Goal: Task Accomplishment & Management: Use online tool/utility

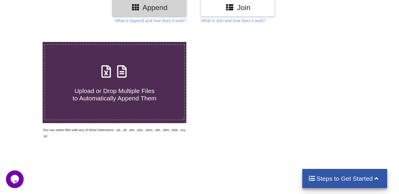
scroll to position [89, 0]
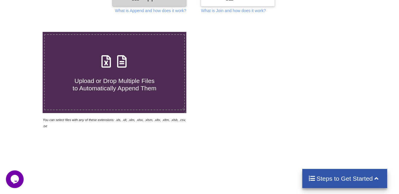
click at [108, 61] on icon at bounding box center [106, 58] width 15 height 12
click at [27, 32] on input "Upload or Drop Multiple Files to Automatically Append Them" at bounding box center [27, 32] width 0 height 0
type input "C:\fakepath\_jfLZOJG.xls"
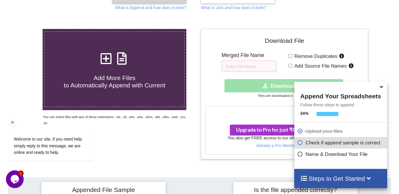
scroll to position [62, 0]
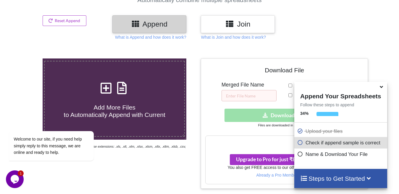
click at [382, 88] on icon at bounding box center [381, 85] width 6 height 5
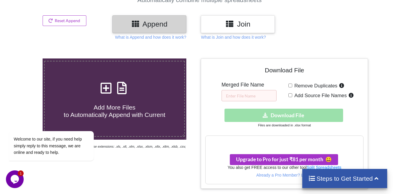
click at [292, 85] on input "Remove Duplicates" at bounding box center [290, 86] width 4 height 4
checkbox input "true"
click at [291, 95] on input "Add Source File Names" at bounding box center [290, 95] width 4 height 4
click at [289, 95] on input "Add Source File Names" at bounding box center [290, 95] width 4 height 4
checkbox input "false"
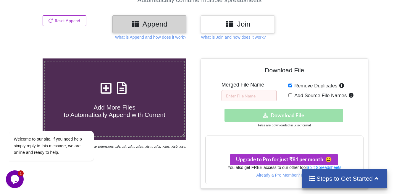
click at [291, 84] on div "Remove Duplicates Add Source File Names" at bounding box center [325, 92] width 75 height 20
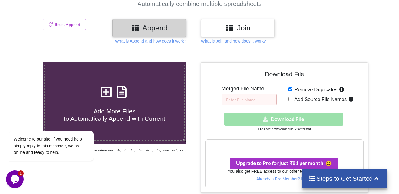
scroll to position [59, 0]
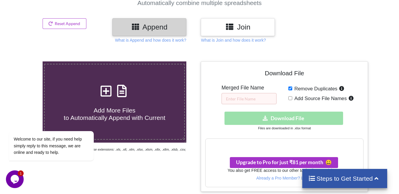
click at [124, 93] on icon at bounding box center [121, 88] width 15 height 12
click at [27, 62] on input "Add More Files to Automatically Append with Current" at bounding box center [27, 62] width 0 height 0
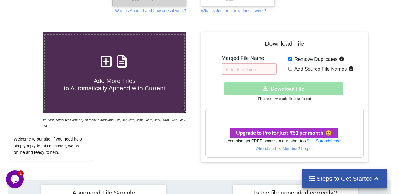
click at [297, 88] on div "Download hidden Download File" at bounding box center [284, 88] width 158 height 13
click at [251, 72] on input "text" at bounding box center [249, 69] width 55 height 11
type input "vdsfgb"
click at [289, 70] on input "Add Source File Names" at bounding box center [290, 69] width 4 height 4
checkbox input "true"
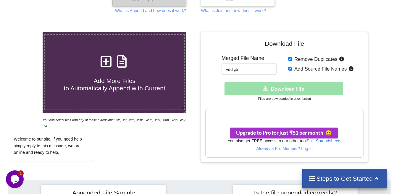
click at [283, 90] on div "Download hidden Download File" at bounding box center [284, 88] width 158 height 13
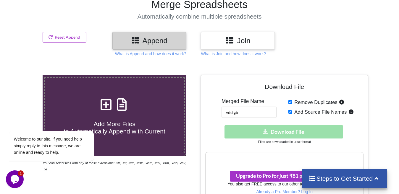
scroll to position [30, 0]
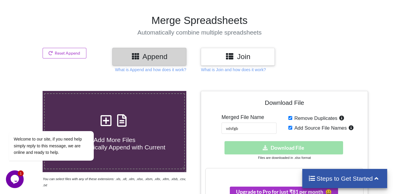
click at [222, 57] on h3 "Join" at bounding box center [237, 56] width 65 height 9
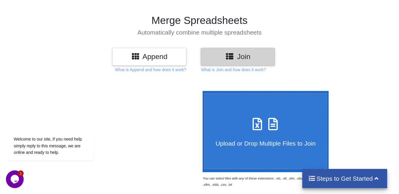
click at [252, 126] on icon at bounding box center [257, 121] width 15 height 12
click at [201, 91] on input "Upload or Drop Multiple Files to Join" at bounding box center [201, 91] width 0 height 0
type input "C:\fakepath\_jfLZOJG.xls"
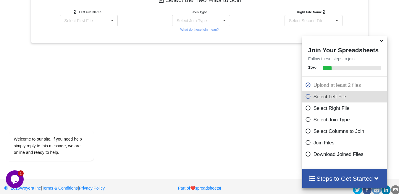
scroll to position [260, 0]
click at [306, 97] on icon at bounding box center [308, 95] width 6 height 5
click at [305, 97] on icon at bounding box center [308, 95] width 6 height 5
click at [305, 109] on icon at bounding box center [308, 107] width 6 height 5
click at [305, 121] on icon at bounding box center [308, 118] width 6 height 5
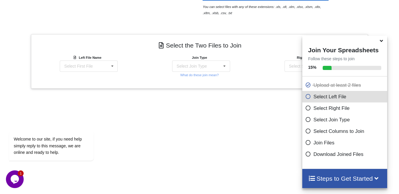
scroll to position [188, 0]
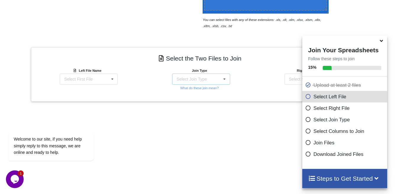
click at [225, 78] on icon at bounding box center [224, 79] width 9 height 11
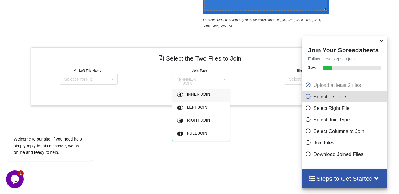
click at [225, 78] on icon at bounding box center [224, 79] width 9 height 11
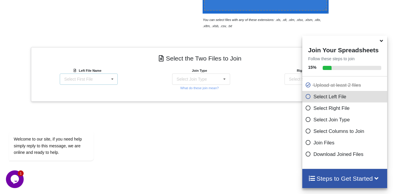
click at [84, 75] on div "Select First File _jfLZOJG.xls : undefined _Px0dHi2.xls : undefined 0fxx8ig9.xl…" at bounding box center [89, 79] width 58 height 11
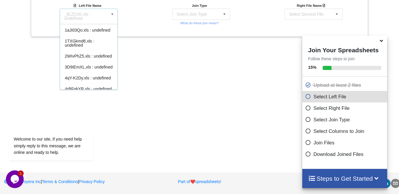
scroll to position [199, 0]
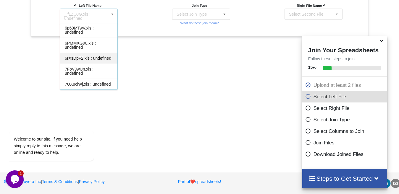
click at [90, 56] on span "6rXsDpF2.xls : undefined" at bounding box center [88, 58] width 46 height 5
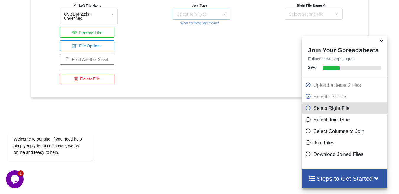
click at [201, 14] on div "Select Join Type" at bounding box center [192, 14] width 30 height 4
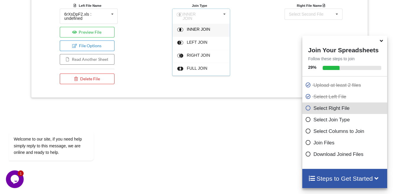
click at [202, 28] on span "INNER JOIN" at bounding box center [198, 29] width 23 height 5
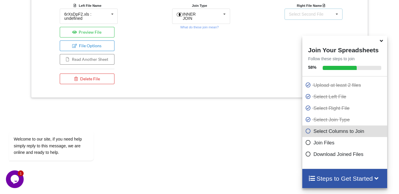
click at [304, 14] on div "Select Second File" at bounding box center [306, 14] width 35 height 4
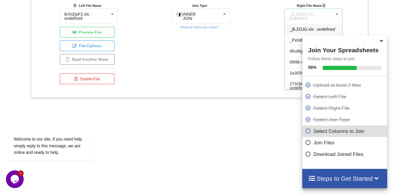
click at [306, 27] on span "_jfLZOJG.xls : undefined" at bounding box center [313, 29] width 46 height 5
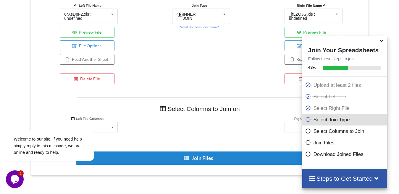
click at [379, 43] on icon at bounding box center [381, 39] width 6 height 5
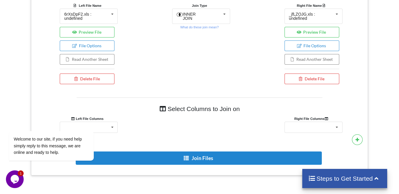
scroll to position [257, 0]
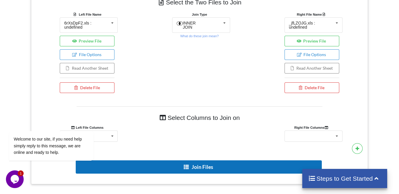
click at [197, 166] on button "Join Files" at bounding box center [199, 167] width 246 height 13
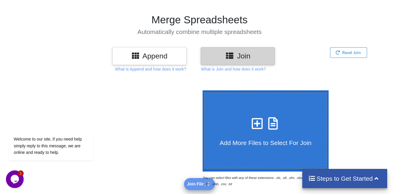
scroll to position [30, 0]
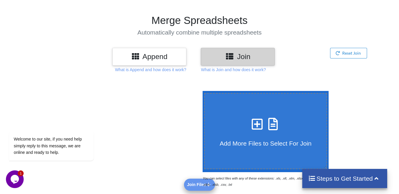
click at [133, 55] on icon at bounding box center [135, 55] width 9 height 7
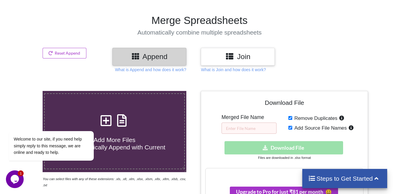
click at [117, 120] on icon at bounding box center [121, 118] width 15 height 12
click at [27, 91] on input "Add More Files to Automatically Append with Current" at bounding box center [27, 91] width 0 height 0
type input "C:\fakepath\_jfLZOJG.xls"
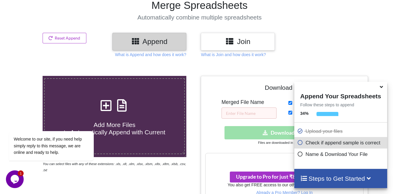
scroll to position [59, 0]
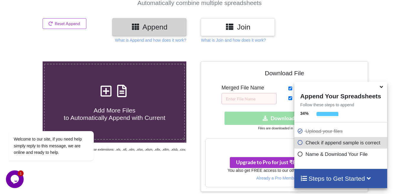
click at [299, 144] on icon at bounding box center [300, 141] width 6 height 5
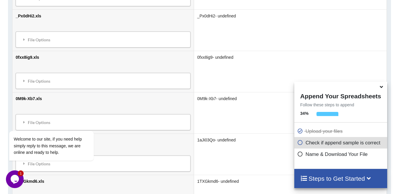
scroll to position [1101, 0]
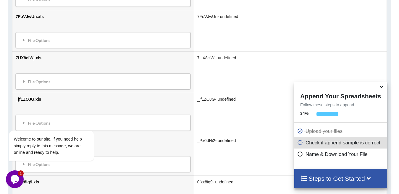
click at [300, 154] on icon at bounding box center [300, 153] width 6 height 5
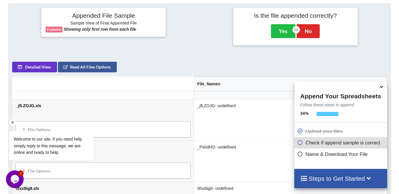
scroll to position [302, 0]
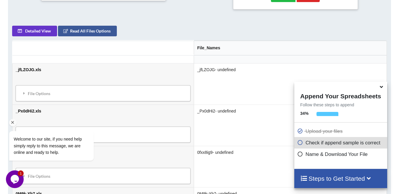
click at [88, 94] on div "Welcome to our site, if you need help simply reply to this message, we are onli…" at bounding box center [59, 122] width 107 height 90
click at [79, 32] on button "Read All Files Options" at bounding box center [87, 31] width 59 height 11
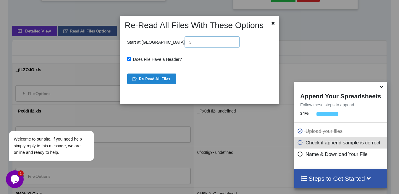
click at [185, 41] on input "text" at bounding box center [212, 41] width 55 height 11
click at [155, 79] on button "Re-Read All Files" at bounding box center [151, 79] width 49 height 11
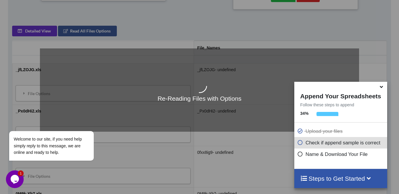
click at [210, 153] on div "Re-Reading Files with Options" at bounding box center [199, 97] width 399 height 194
click at [368, 42] on div "Re-Reading Files with Options" at bounding box center [199, 97] width 399 height 194
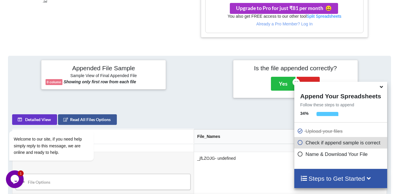
scroll to position [243, 0]
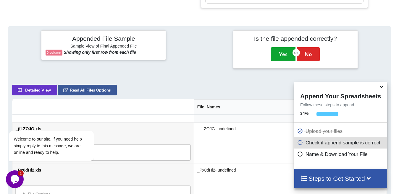
click at [278, 55] on button "Yes" at bounding box center [283, 54] width 25 height 14
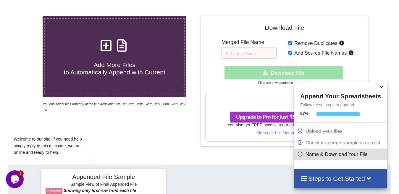
scroll to position [91, 0]
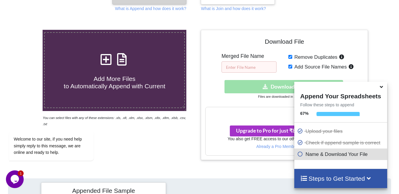
click at [246, 62] on input "text" at bounding box center [249, 67] width 55 height 11
type input "File111"
click at [227, 91] on div "Download hidden Download File" at bounding box center [284, 86] width 158 height 13
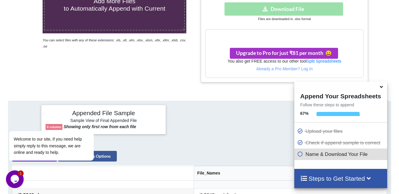
scroll to position [180, 0]
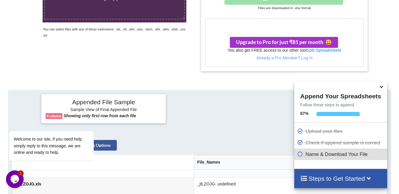
click at [302, 27] on h3 "Your files are more than 1 MB" at bounding box center [285, 25] width 158 height 7
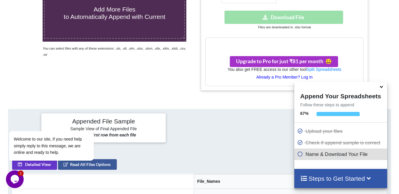
scroll to position [120, 0]
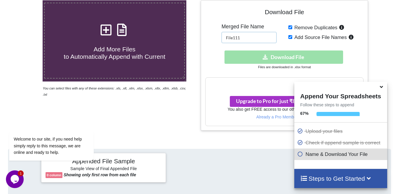
drag, startPoint x: 257, startPoint y: 39, endPoint x: 221, endPoint y: 35, distance: 36.6
click at [221, 35] on div "Download File Merged File Name File111 Remove Duplicates Add Source File Names …" at bounding box center [284, 66] width 158 height 122
type input "cdsvdk,iu"
click at [274, 58] on div "Download hidden Download File" at bounding box center [284, 57] width 158 height 13
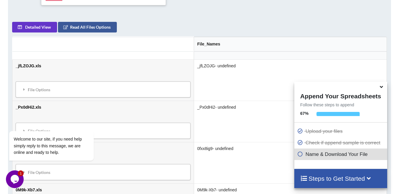
scroll to position [239, 0]
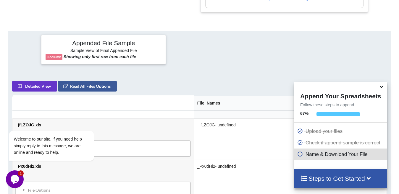
click at [55, 57] on b "0 column" at bounding box center [54, 57] width 14 height 4
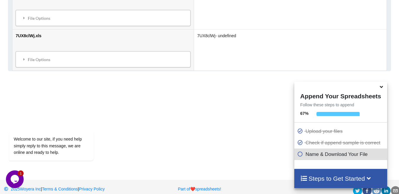
scroll to position [1951, 0]
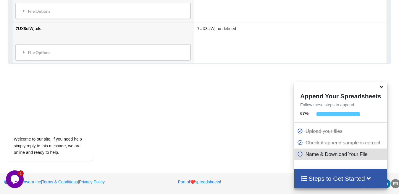
click at [20, 177] on div "Opens Chat This icon Opens the chat window." at bounding box center [15, 179] width 18 height 9
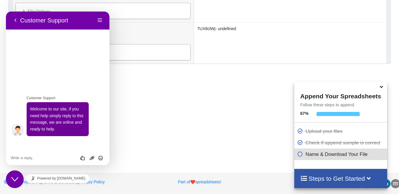
click at [6, 12] on div "Rate this chat Upload File Insert emoji" at bounding box center [6, 12] width 0 height 0
click at [6, 12] on textarea at bounding box center [6, 12] width 0 height 0
type textarea "jh.,kjg"
click at [100, 158] on icon "Send" at bounding box center [100, 158] width 5 height 5
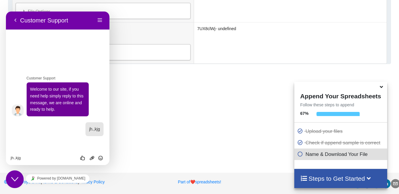
click at [98, 21] on button "Menu" at bounding box center [99, 20] width 9 height 9
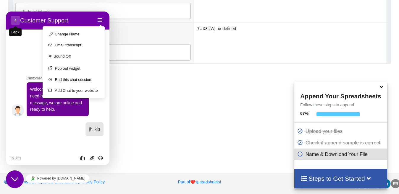
click at [12, 19] on button "Back" at bounding box center [15, 20] width 9 height 9
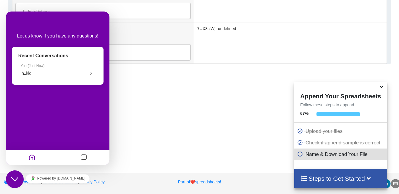
click at [83, 159] on icon "Messages" at bounding box center [83, 158] width 7 height 12
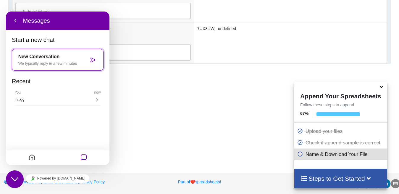
click at [15, 179] on icon "Close Chat This icon closes the chat window." at bounding box center [14, 179] width 7 height 7
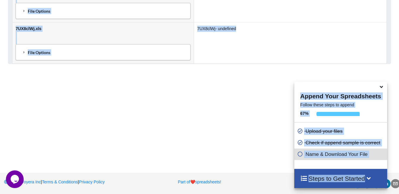
drag, startPoint x: 350, startPoint y: 89, endPoint x: 311, endPoint y: 60, distance: 48.3
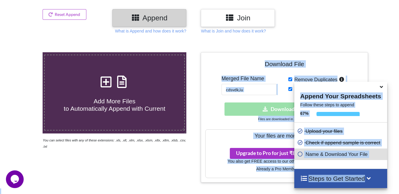
scroll to position [118, 0]
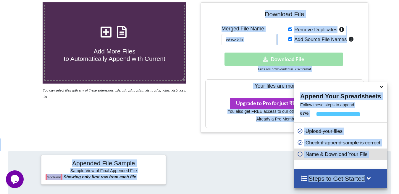
click at [304, 40] on span "Add Source File Names" at bounding box center [319, 40] width 54 height 6
click at [292, 40] on input "Add Source File Names" at bounding box center [290, 39] width 4 height 4
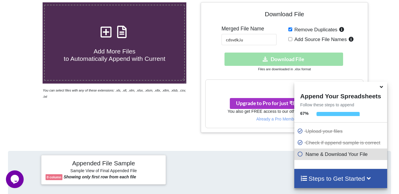
click at [304, 40] on span "Add Source File Names" at bounding box center [319, 40] width 54 height 6
click at [292, 40] on input "Add Source File Names" at bounding box center [290, 39] width 4 height 4
checkbox input "true"
click at [273, 59] on div "Download hidden Download File" at bounding box center [284, 59] width 158 height 13
click at [292, 30] on input "Remove Duplicates" at bounding box center [290, 30] width 4 height 4
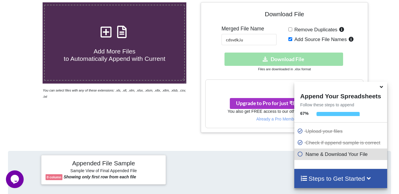
click at [290, 29] on input "Remove Duplicates" at bounding box center [290, 30] width 4 height 4
checkbox input "true"
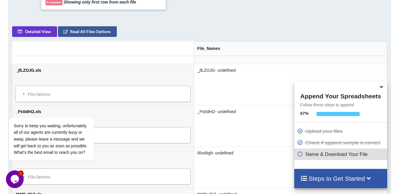
scroll to position [296, 0]
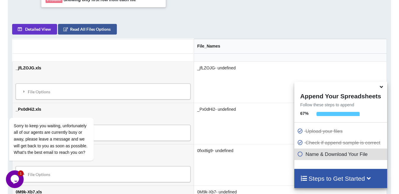
click at [301, 154] on icon at bounding box center [300, 153] width 6 height 5
click at [299, 154] on icon at bounding box center [300, 153] width 6 height 5
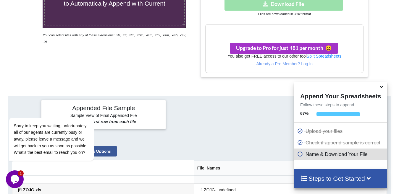
scroll to position [118, 0]
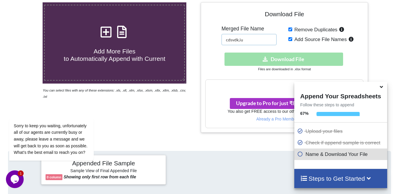
drag, startPoint x: 248, startPoint y: 36, endPoint x: 194, endPoint y: 23, distance: 55.7
click at [194, 23] on div "Add More Files to Automatically Append with Current You can select files with a…" at bounding box center [200, 67] width 408 height 130
click at [99, 51] on span "Add More Files to Automatically Append with Current" at bounding box center [114, 55] width 101 height 14
click at [27, 2] on input "Add More Files to Automatically Append with Current" at bounding box center [27, 2] width 0 height 0
click at [141, 91] on icon "You can select files with any of these extensions: .xls, .xlt, .xlm, .xlsx, .xl…" at bounding box center [114, 94] width 143 height 10
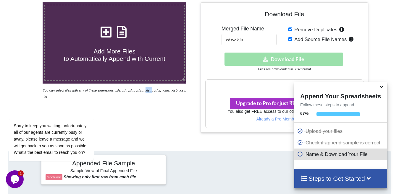
click at [141, 91] on icon "You can select files with any of these extensions: .xls, .xlt, .xlm, .xlsx, .xl…" at bounding box center [114, 94] width 143 height 10
drag, startPoint x: 245, startPoint y: 39, endPoint x: 184, endPoint y: 28, distance: 61.7
click at [184, 28] on div "Add More Files to Automatically Append with Current You can select files with a…" at bounding box center [200, 67] width 408 height 130
click at [264, 59] on div "Download hidden Download File" at bounding box center [284, 59] width 158 height 13
click at [264, 103] on span "Upgrade to Pro for just ₹81 per month 😀" at bounding box center [284, 103] width 96 height 6
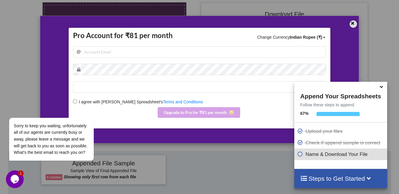
click at [355, 22] on icon at bounding box center [353, 22] width 5 height 4
